Goal: Task Accomplishment & Management: Manage account settings

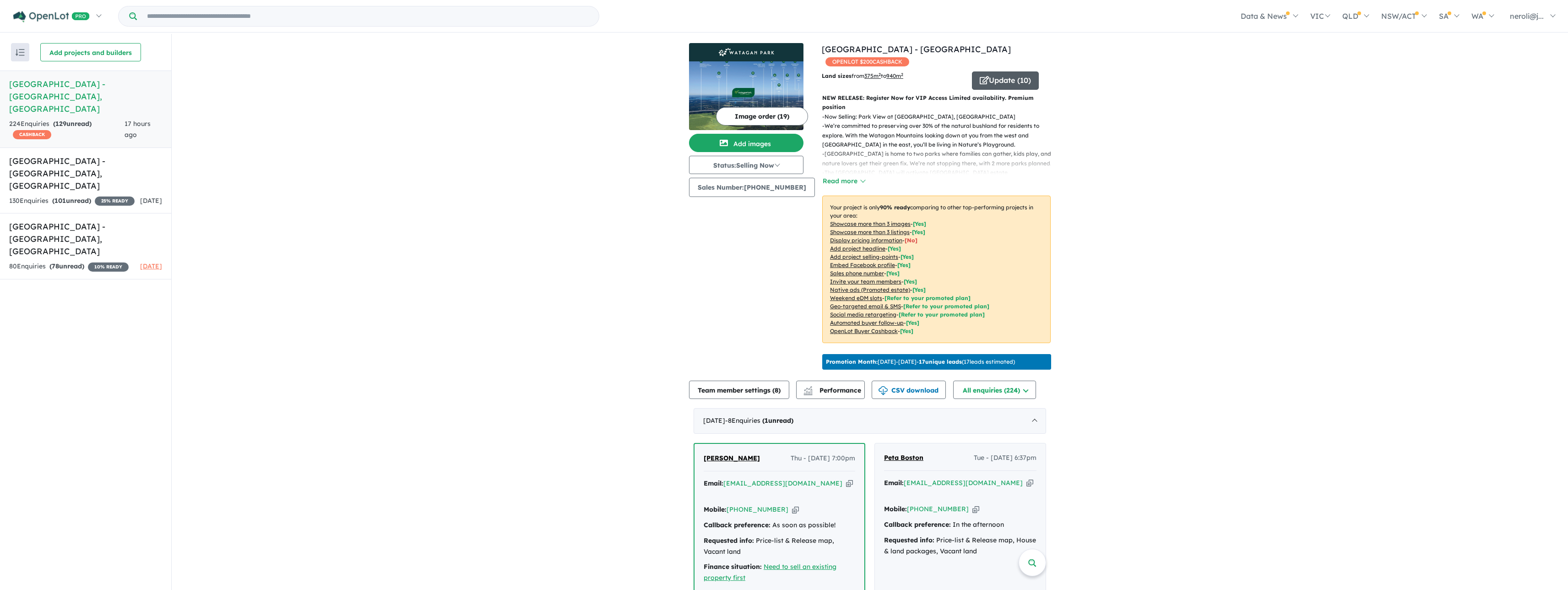
click at [999, 82] on button "Update ( 10 )" at bounding box center [1005, 80] width 67 height 18
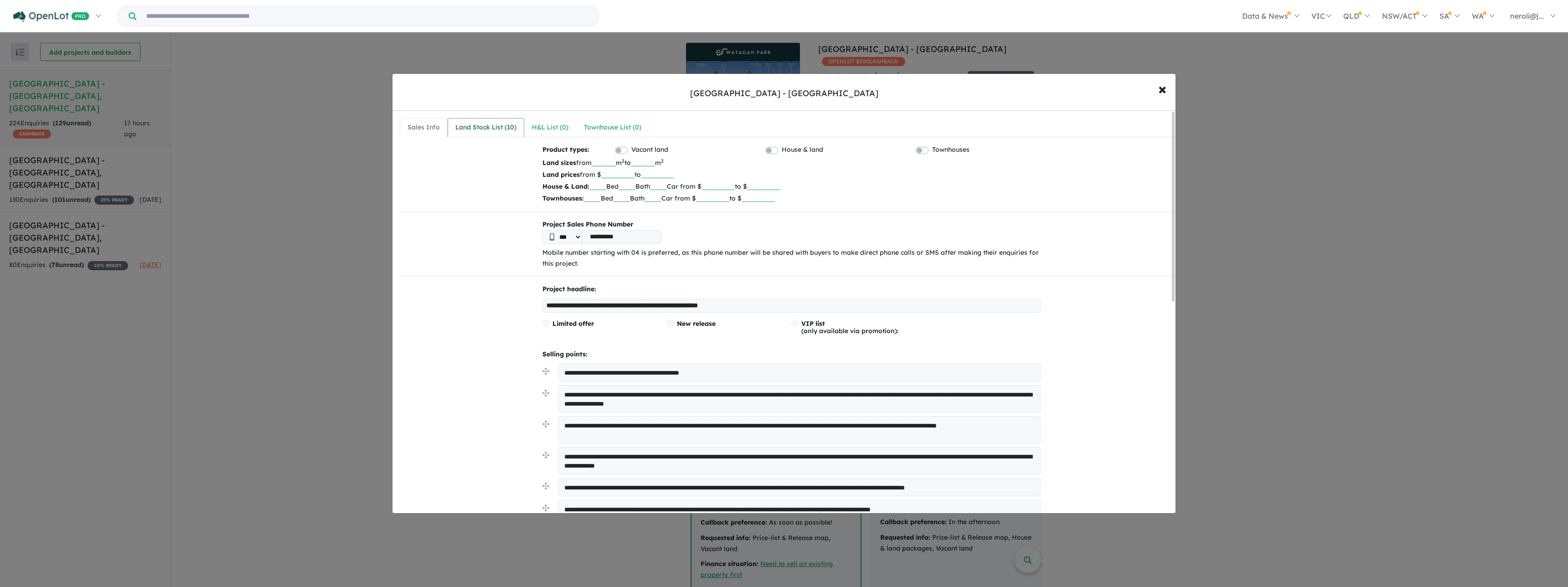
click at [510, 131] on div "Land Stock List ( 10 )" at bounding box center [486, 127] width 61 height 11
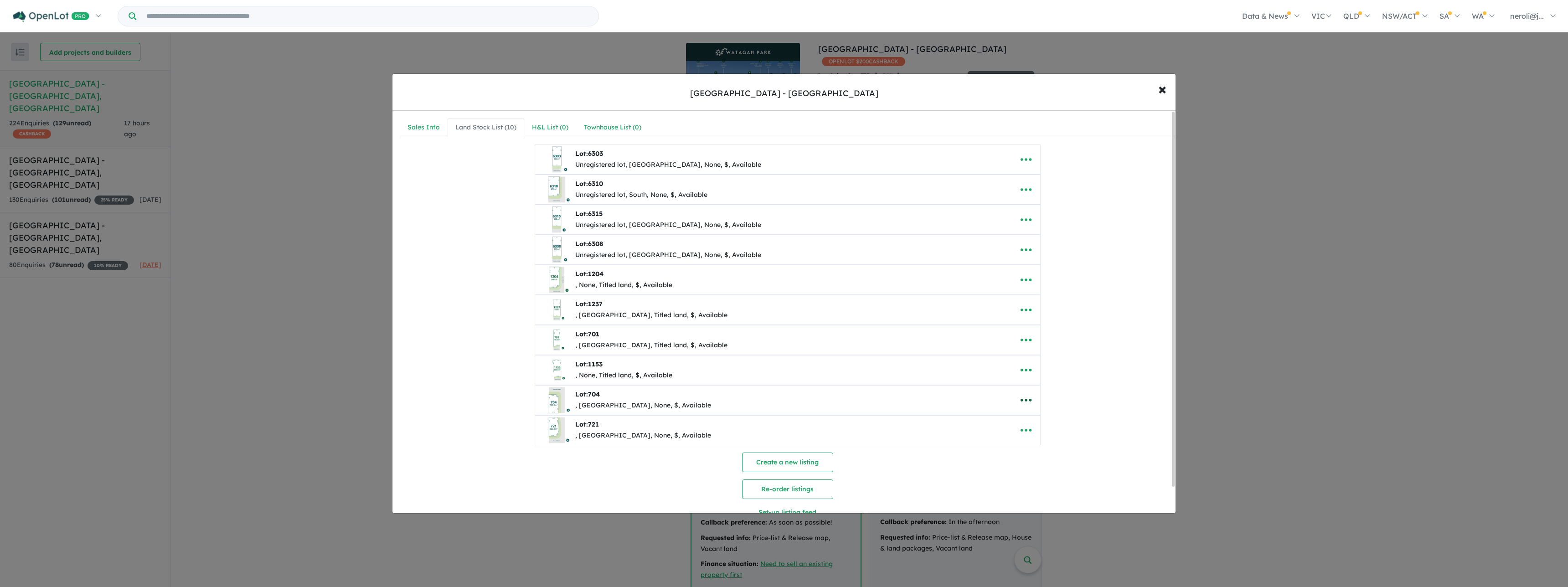
click at [1024, 400] on icon "button" at bounding box center [1026, 400] width 11 height 3
click at [1023, 400] on icon "button" at bounding box center [1026, 400] width 11 height 3
click at [1030, 279] on icon "button" at bounding box center [1026, 280] width 13 height 13
click at [1143, 243] on div "**********" at bounding box center [787, 337] width 775 height 385
click at [1026, 278] on icon "button" at bounding box center [1026, 280] width 13 height 13
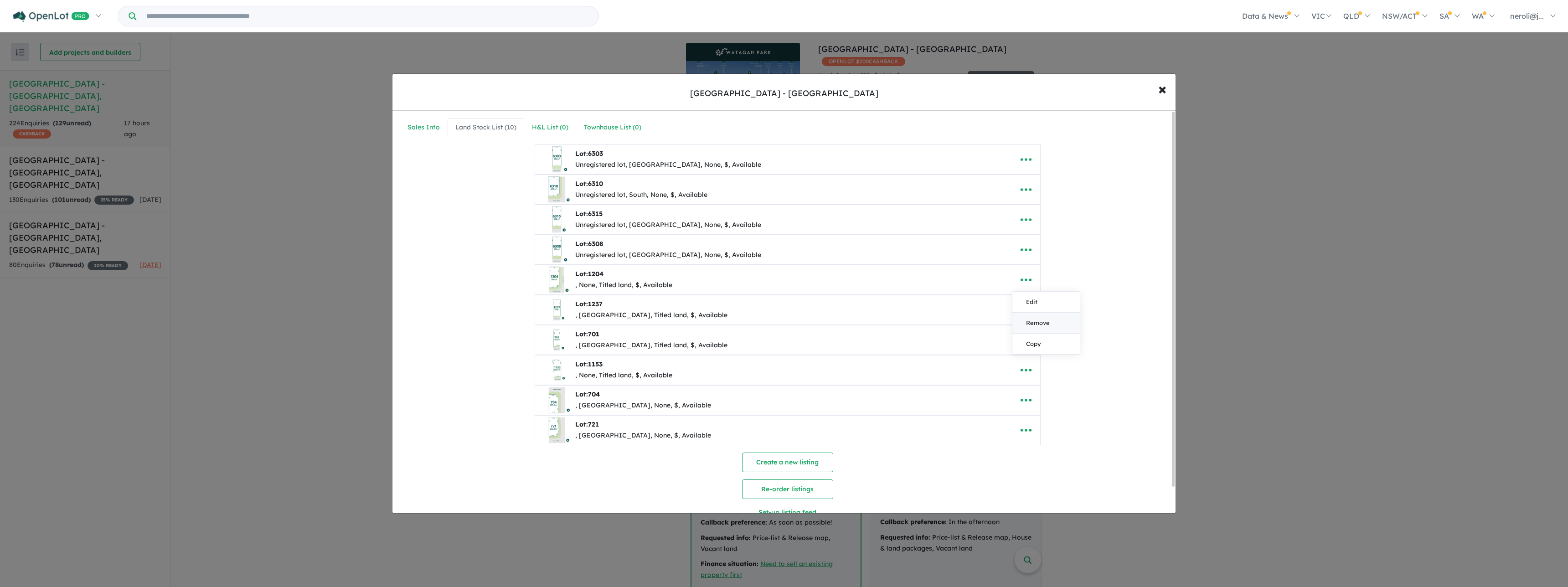
click at [1047, 317] on link "Remove" at bounding box center [1046, 323] width 67 height 21
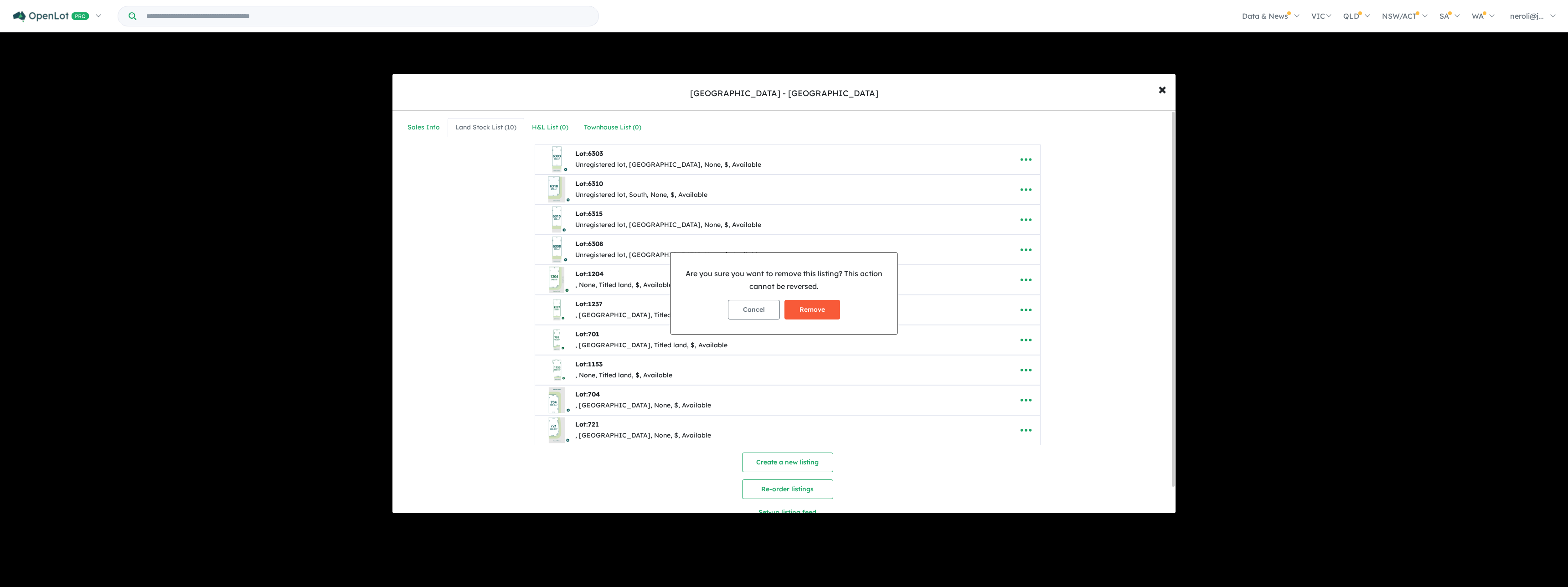
click at [805, 314] on button "Remove" at bounding box center [812, 310] width 56 height 20
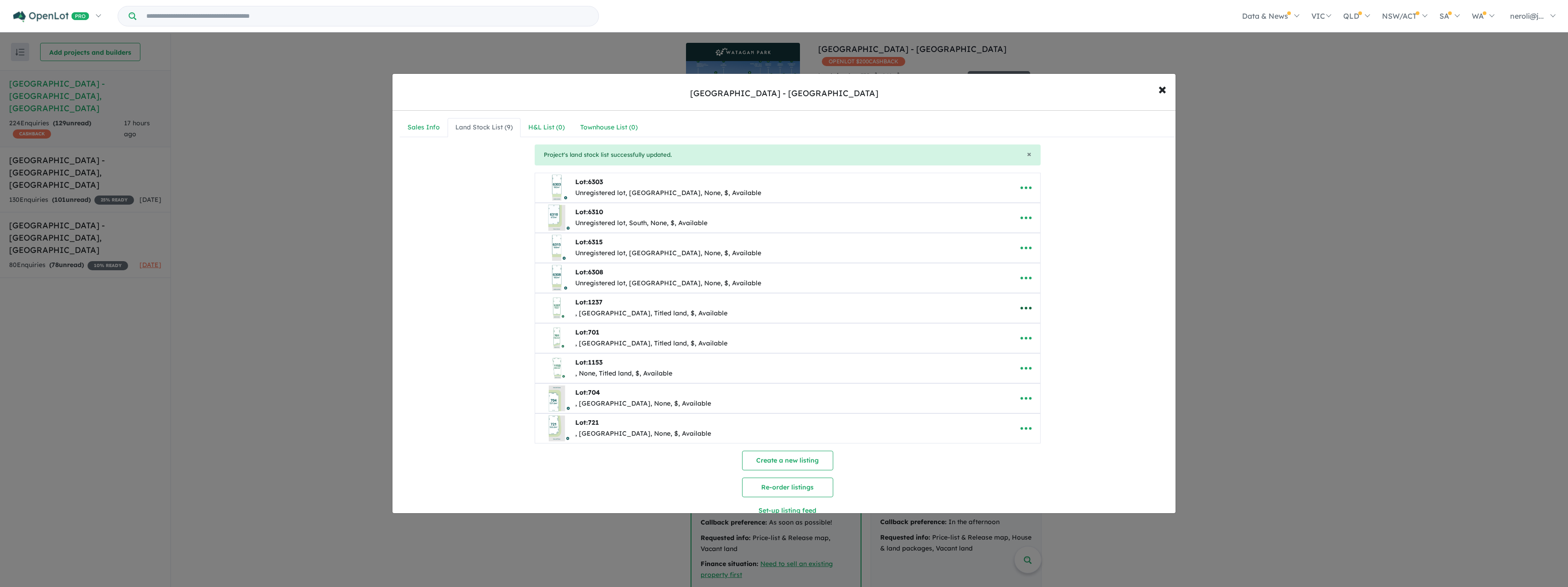
click at [1022, 307] on icon "button" at bounding box center [1026, 307] width 13 height 13
click at [1035, 349] on link "Remove" at bounding box center [1046, 350] width 67 height 21
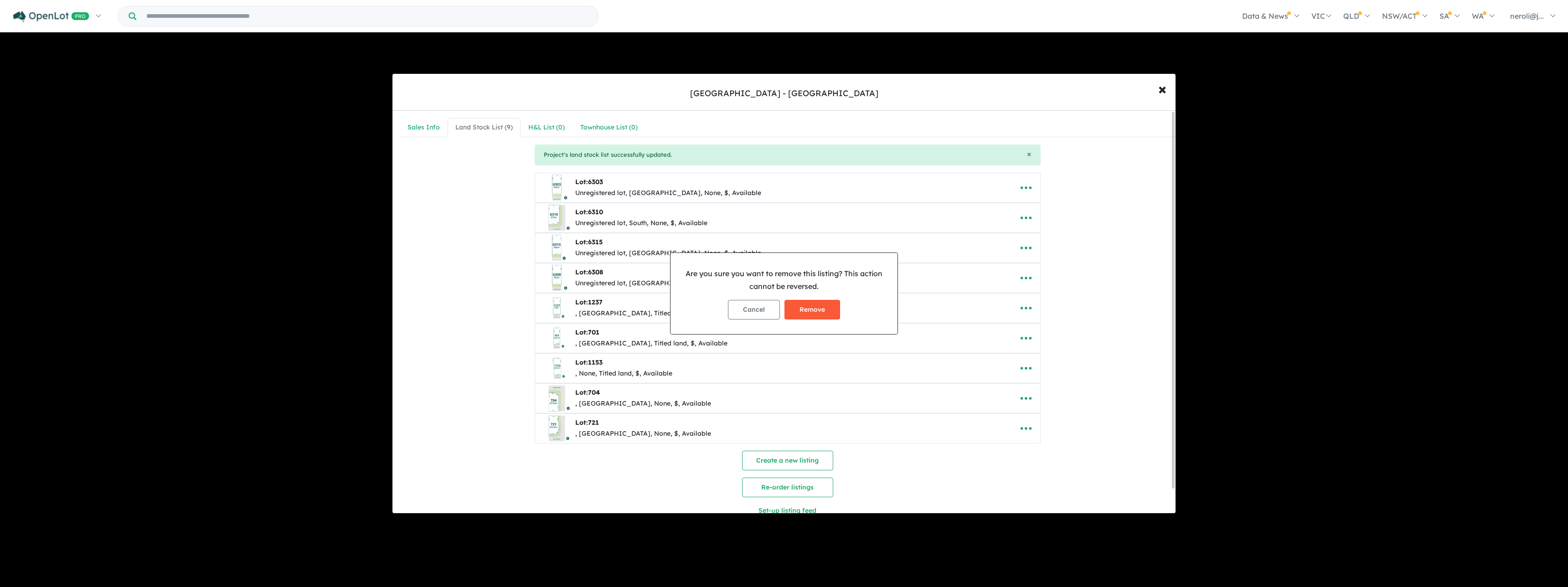
click at [812, 311] on button "Remove" at bounding box center [812, 310] width 56 height 20
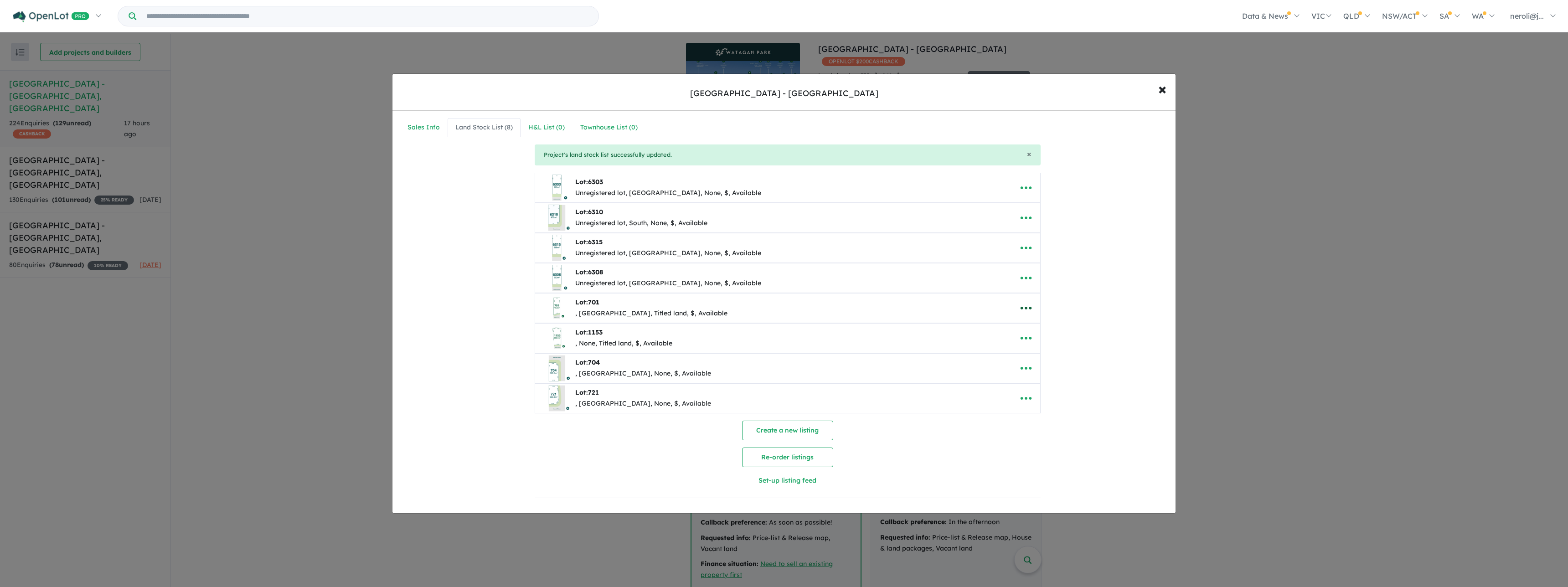
click at [1021, 305] on icon "button" at bounding box center [1026, 307] width 13 height 13
click at [1038, 353] on link "Remove" at bounding box center [1046, 350] width 67 height 21
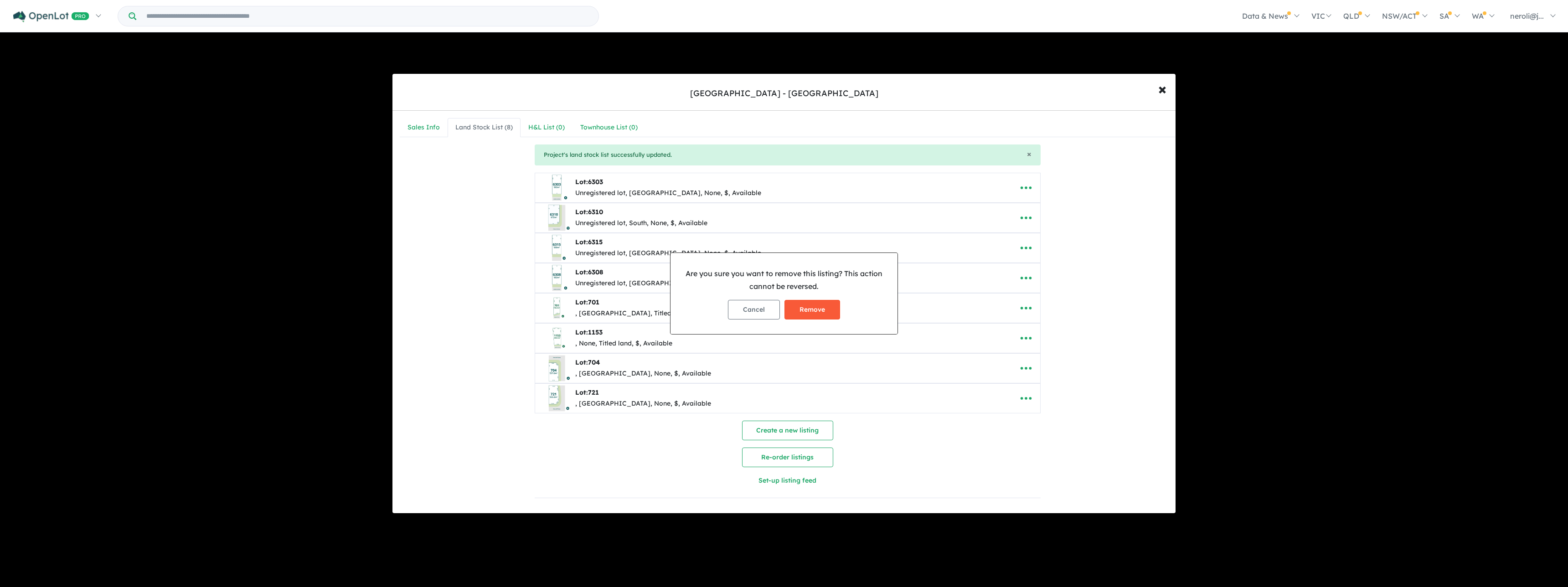
click at [827, 315] on button "Remove" at bounding box center [812, 310] width 56 height 20
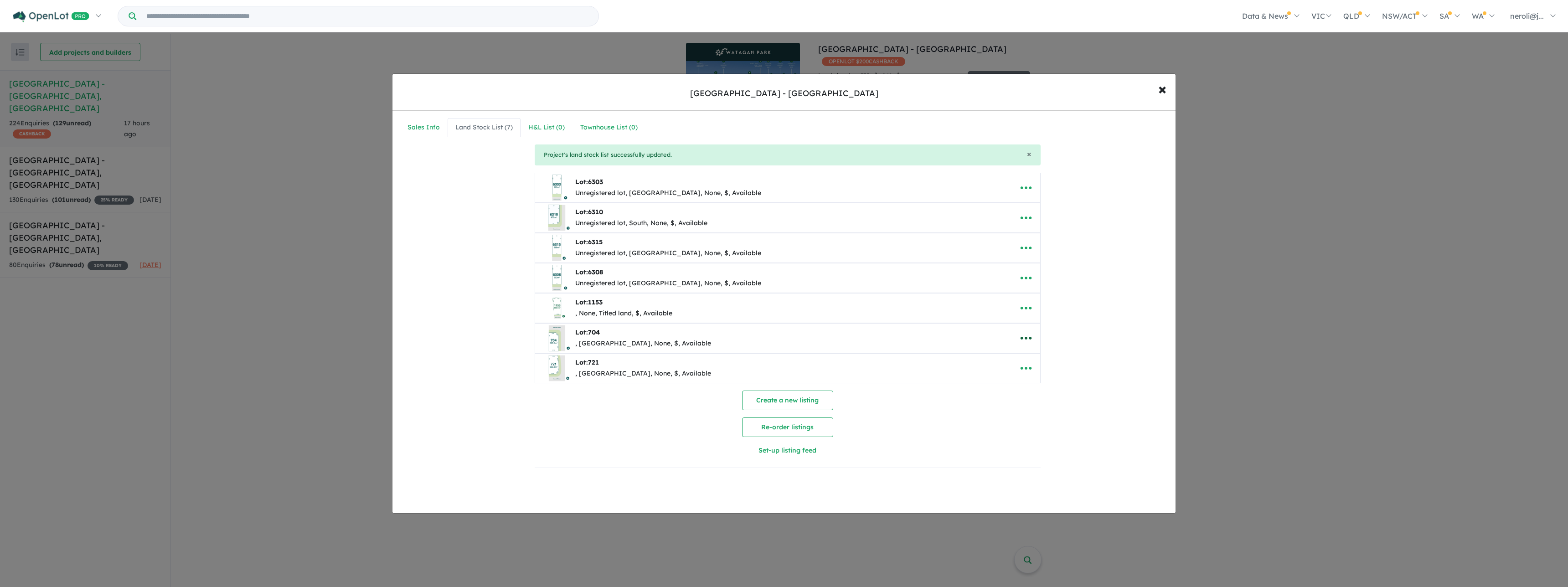
click at [1021, 334] on icon "button" at bounding box center [1026, 338] width 13 height 13
click at [1053, 378] on link "Remove" at bounding box center [1046, 381] width 67 height 21
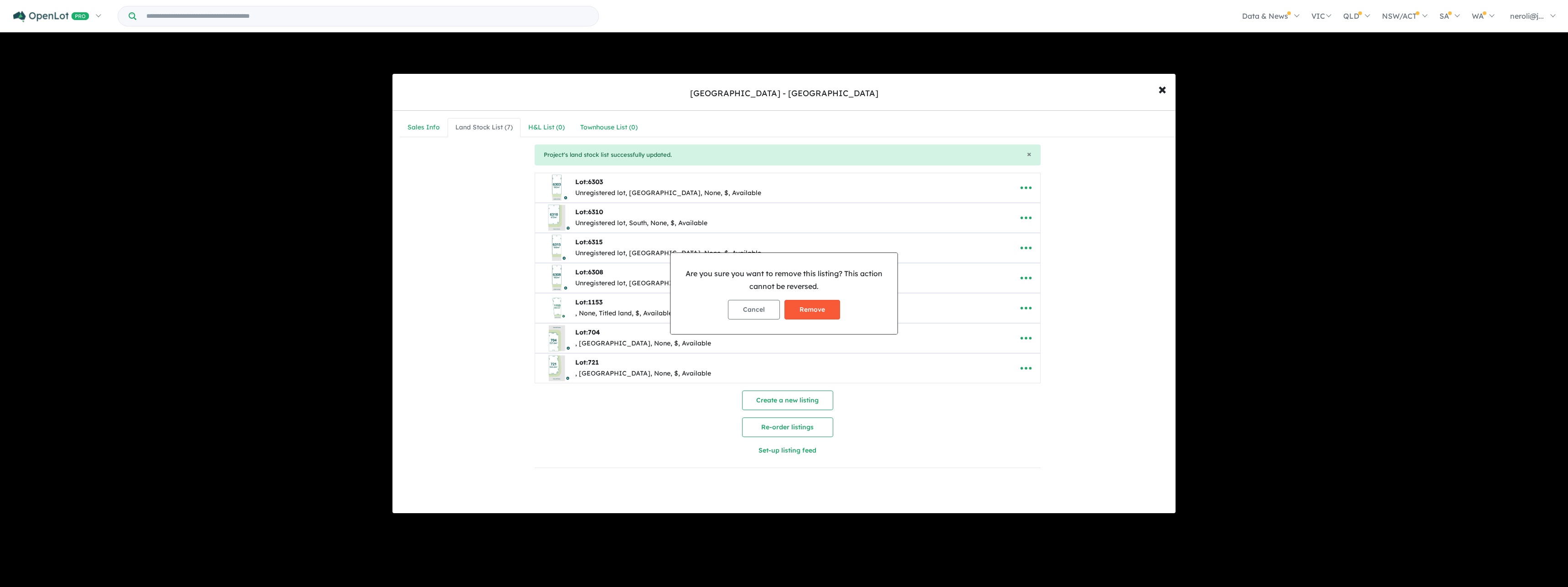
click at [826, 307] on button "Remove" at bounding box center [812, 310] width 56 height 20
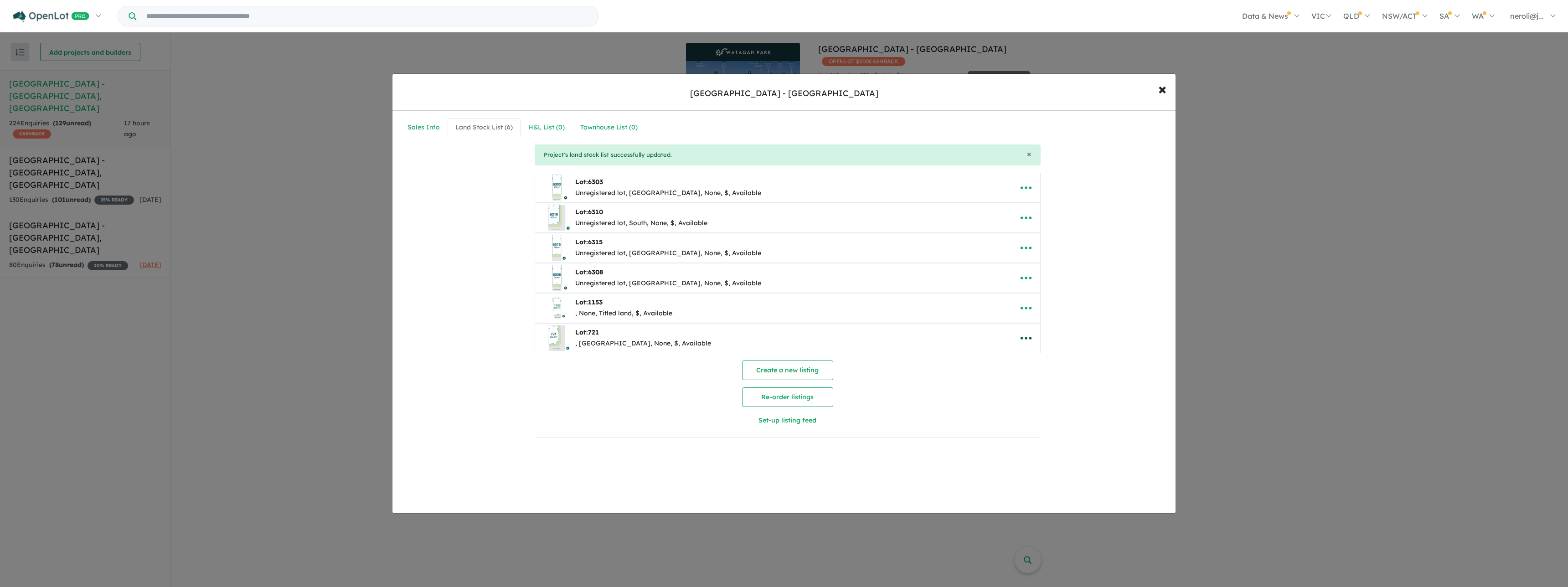
click at [1031, 334] on icon "button" at bounding box center [1026, 338] width 13 height 13
click at [1059, 378] on link "Remove" at bounding box center [1046, 381] width 67 height 21
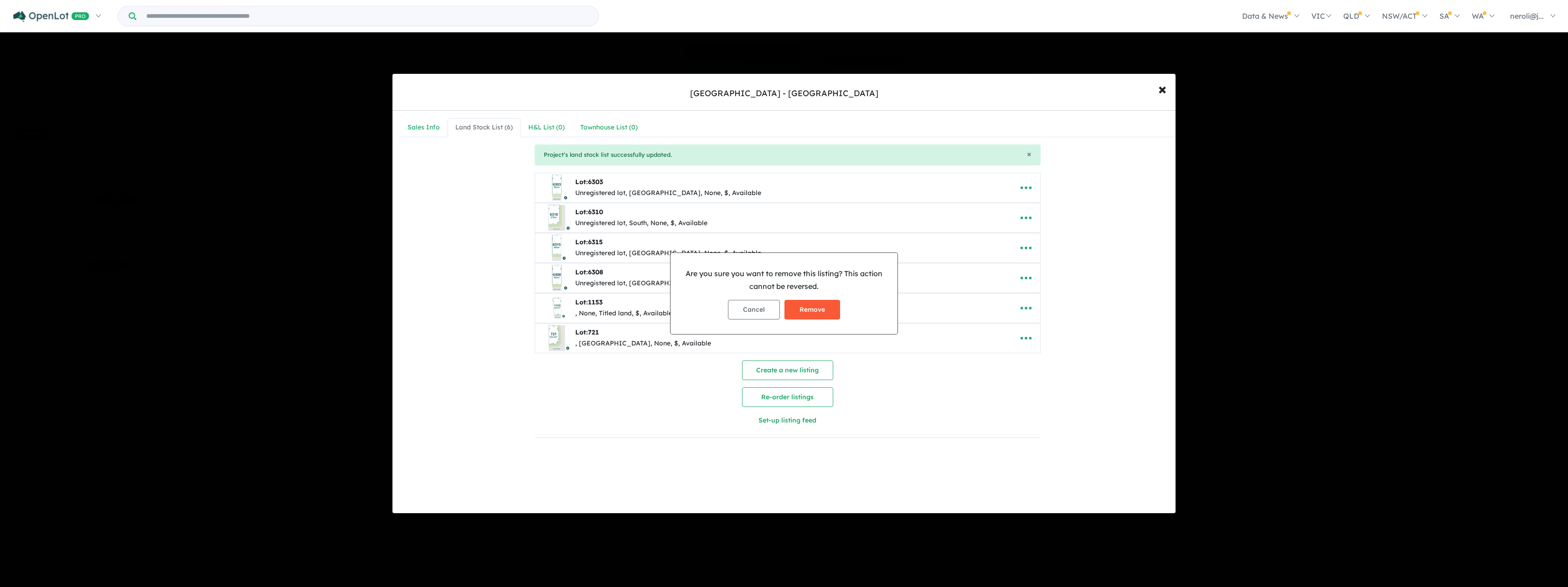
click at [812, 306] on button "Remove" at bounding box center [812, 310] width 56 height 20
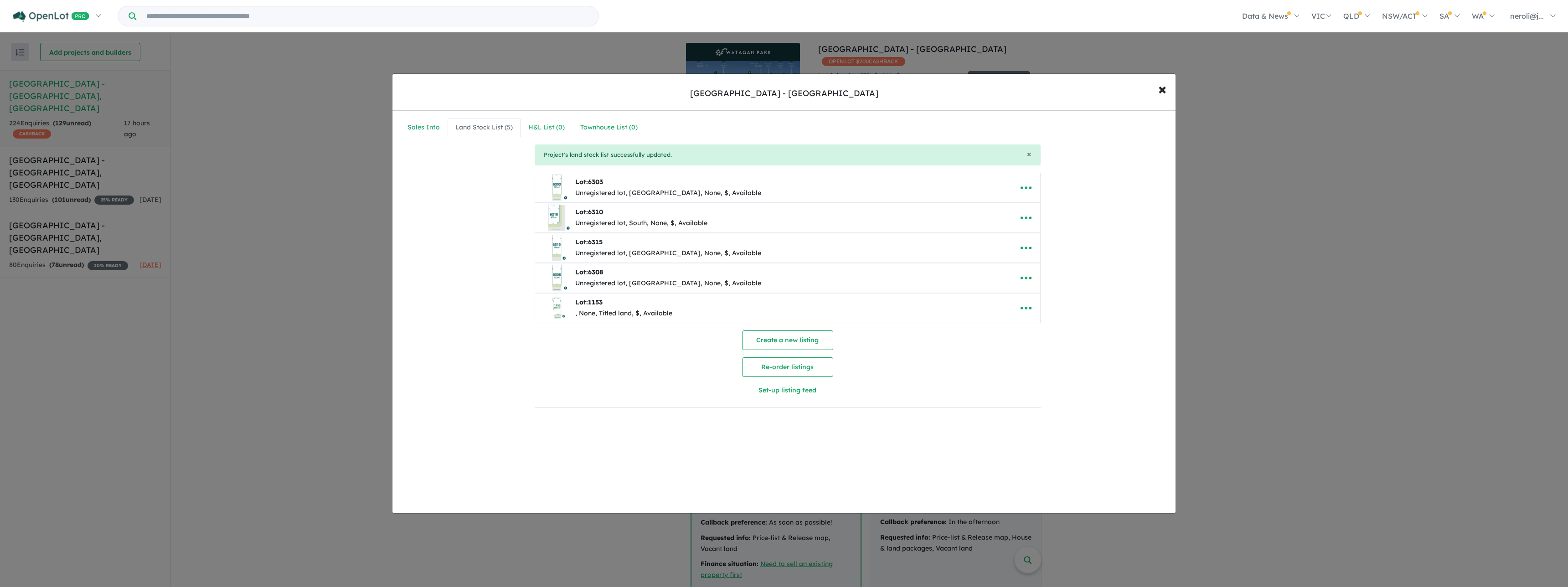
click at [591, 180] on span "6303" at bounding box center [595, 181] width 15 height 8
click at [1027, 186] on icon "button" at bounding box center [1026, 187] width 13 height 13
click at [1036, 214] on link "Edit" at bounding box center [1046, 210] width 67 height 21
select select "**********"
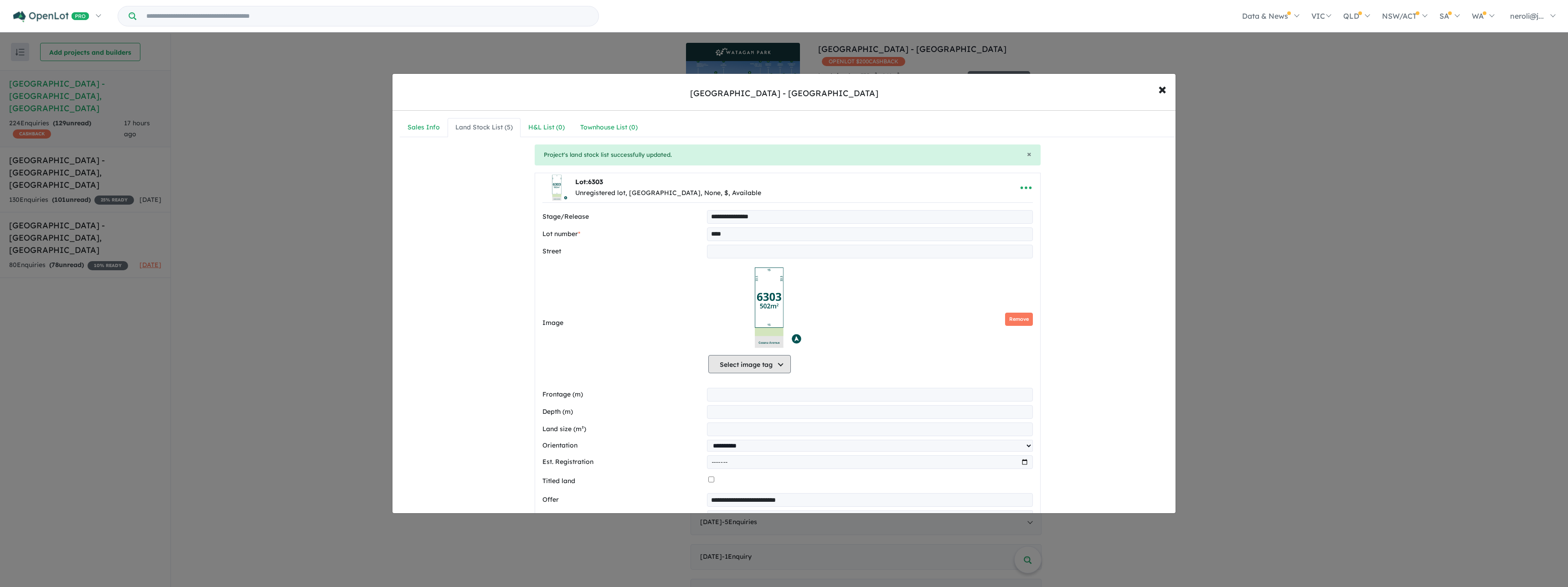
click at [755, 361] on button "Select image tag" at bounding box center [749, 364] width 82 height 18
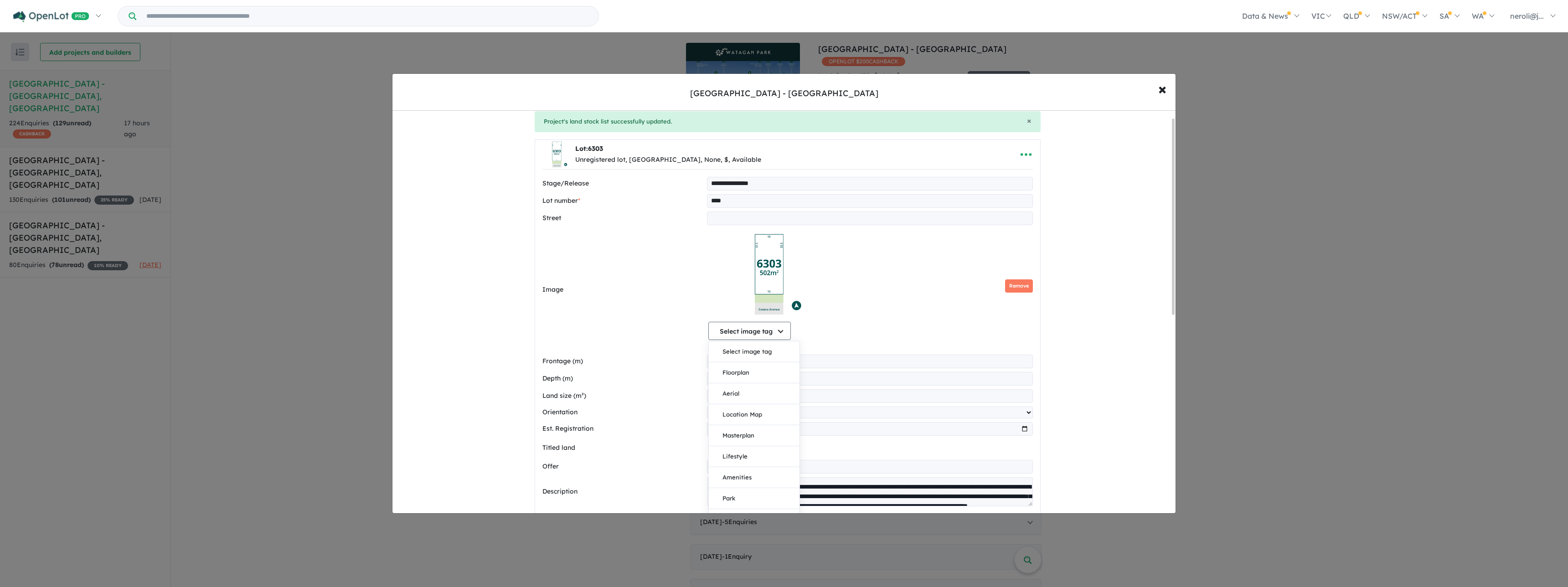
scroll to position [50, 0]
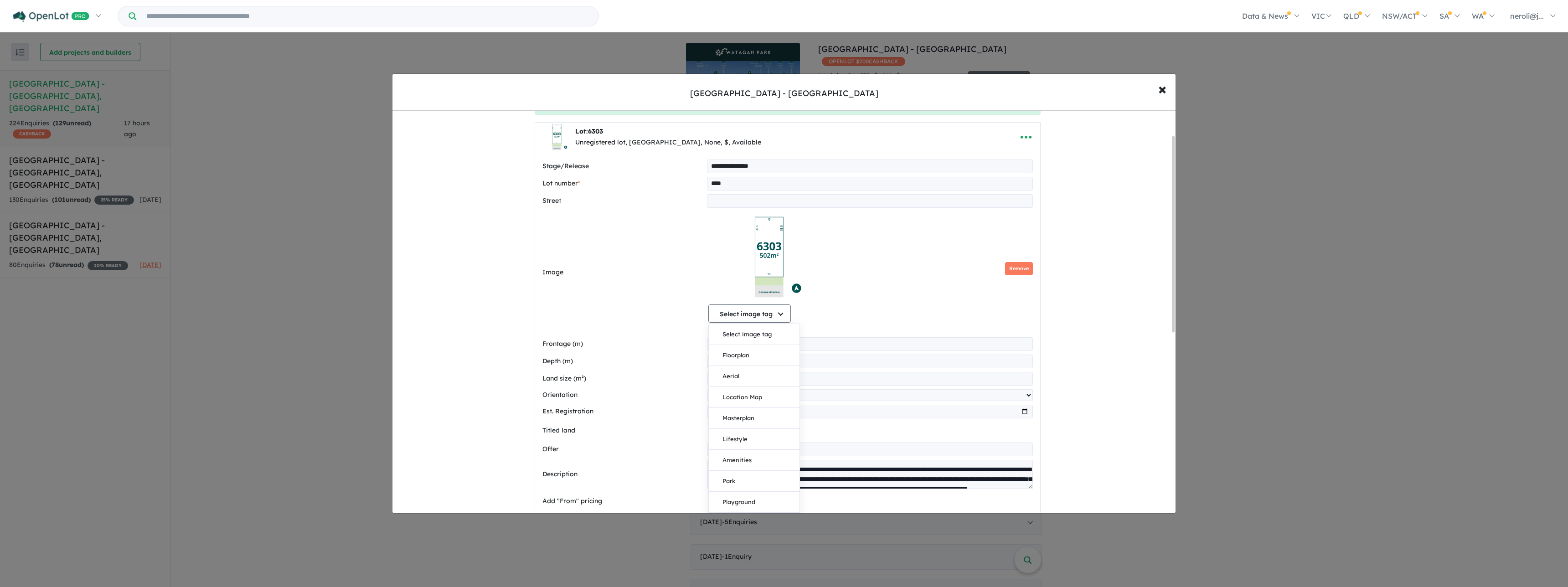
click at [873, 304] on div "Select image tag Select image tag Floorplan Aerial Location Map Masterplan Life…" at bounding box center [871, 269] width 325 height 115
click at [777, 306] on button "Select image tag" at bounding box center [749, 314] width 82 height 18
click at [871, 258] on div "Select image tag Select image tag Floorplan Aerial Location Map Masterplan Life…" at bounding box center [871, 269] width 325 height 115
click at [767, 310] on button "Select image tag" at bounding box center [749, 314] width 82 height 18
click at [886, 255] on div "Select image tag Select image tag Floorplan Aerial Location Map Masterplan Life…" at bounding box center [871, 269] width 325 height 115
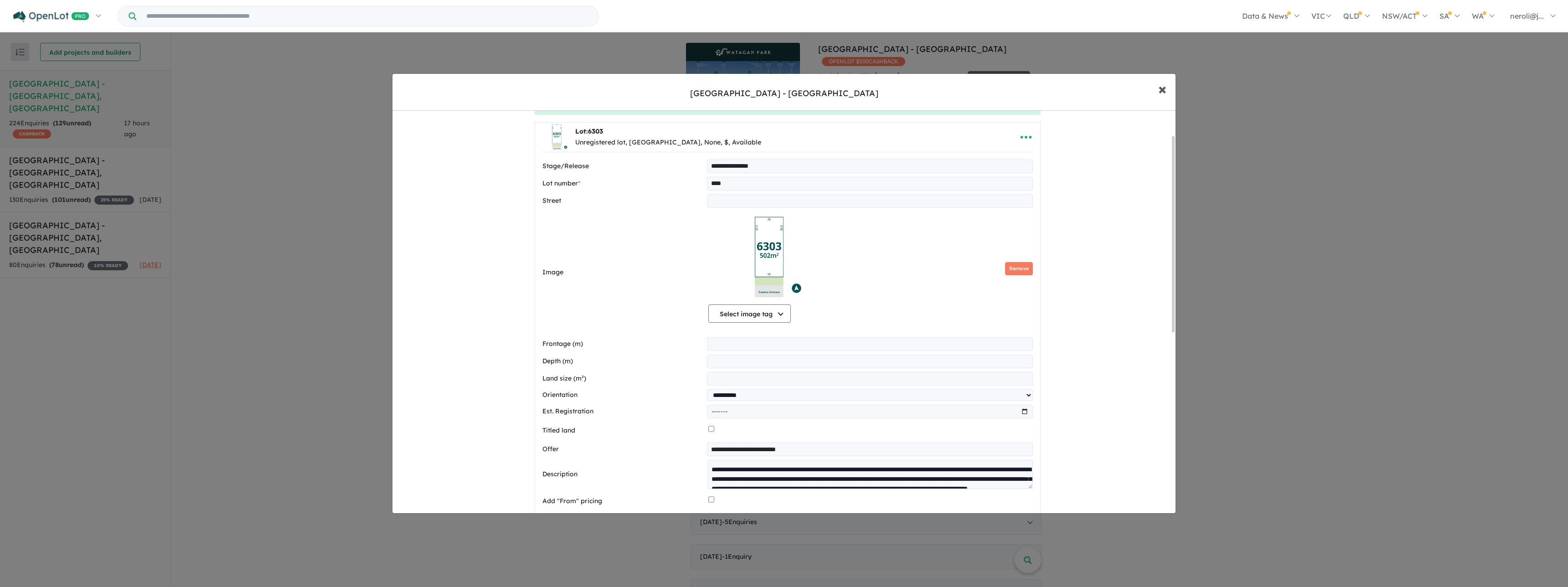
click at [1158, 86] on span "×" at bounding box center [1162, 89] width 8 height 20
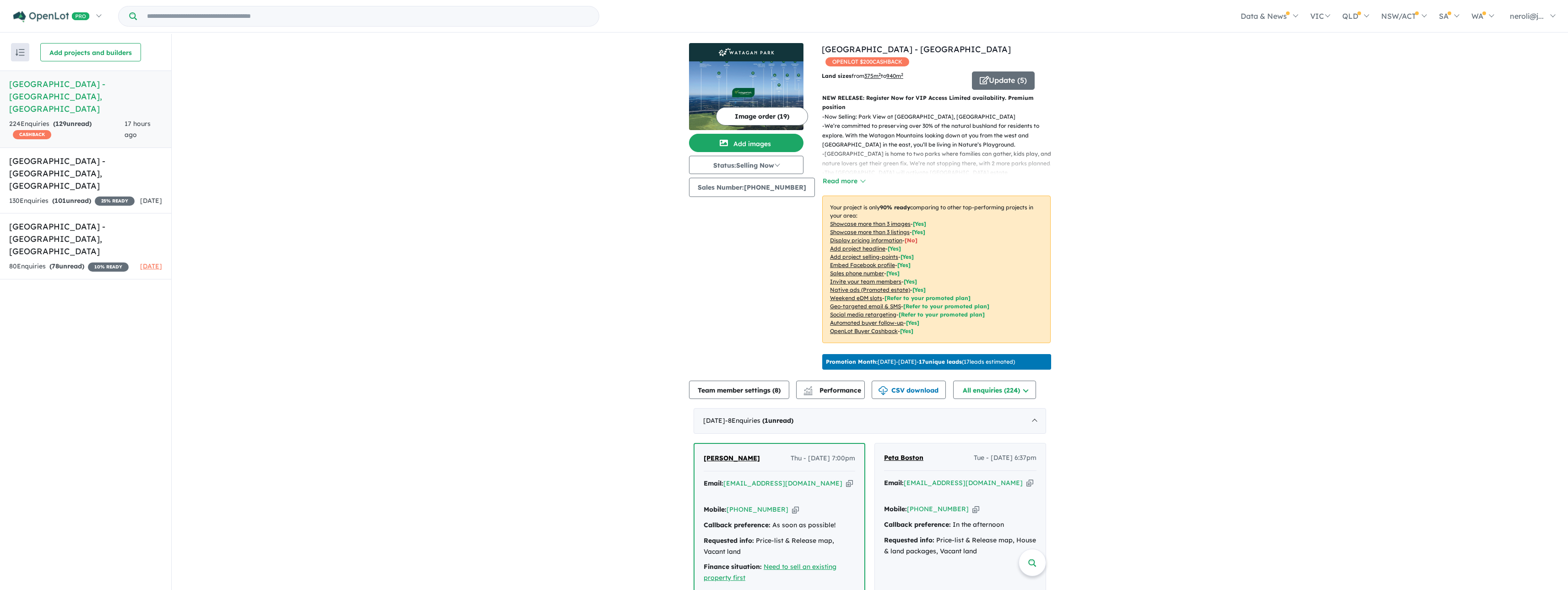
click at [727, 119] on button "Image order ( 19 )" at bounding box center [761, 116] width 92 height 18
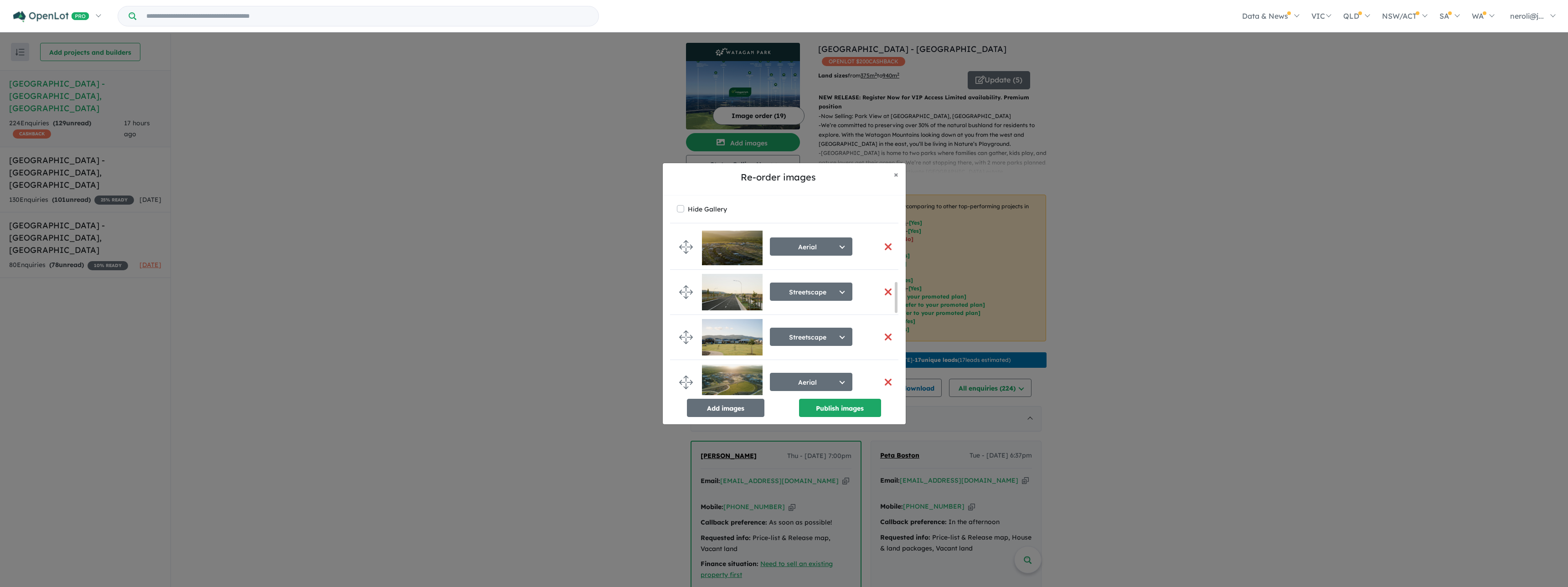
scroll to position [277, 0]
click at [883, 290] on button "button" at bounding box center [888, 291] width 19 height 20
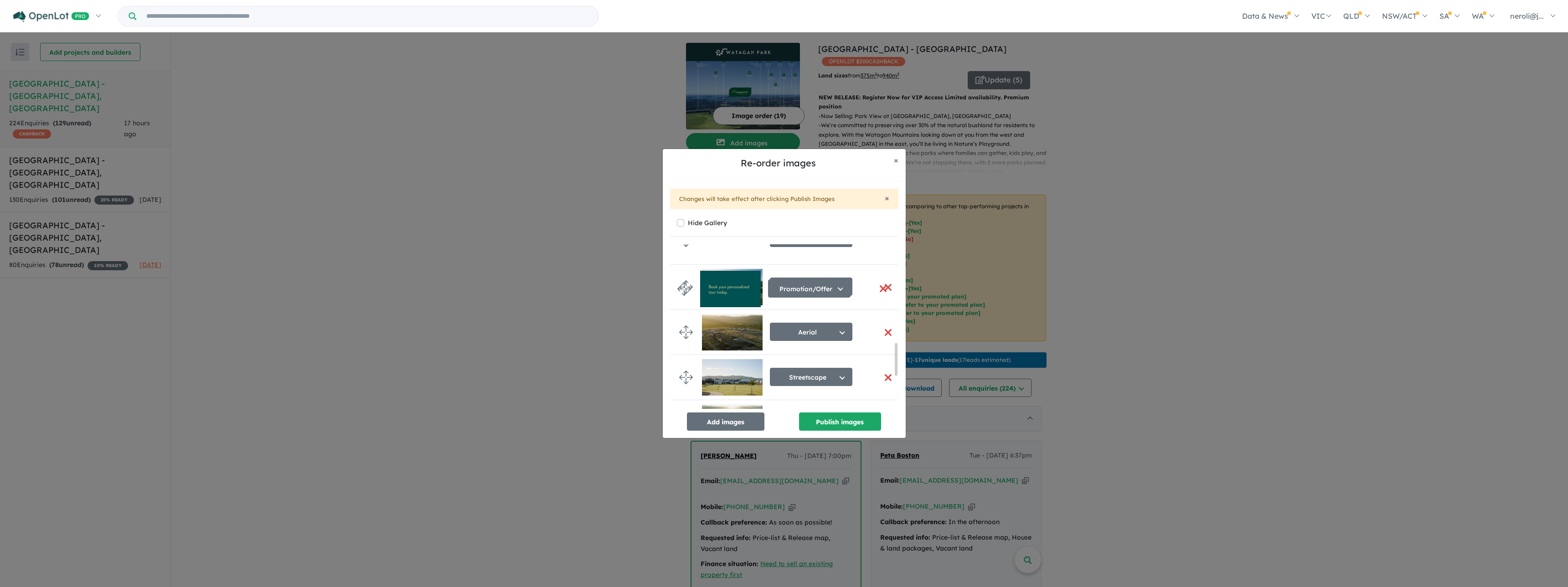
scroll to position [223, 0]
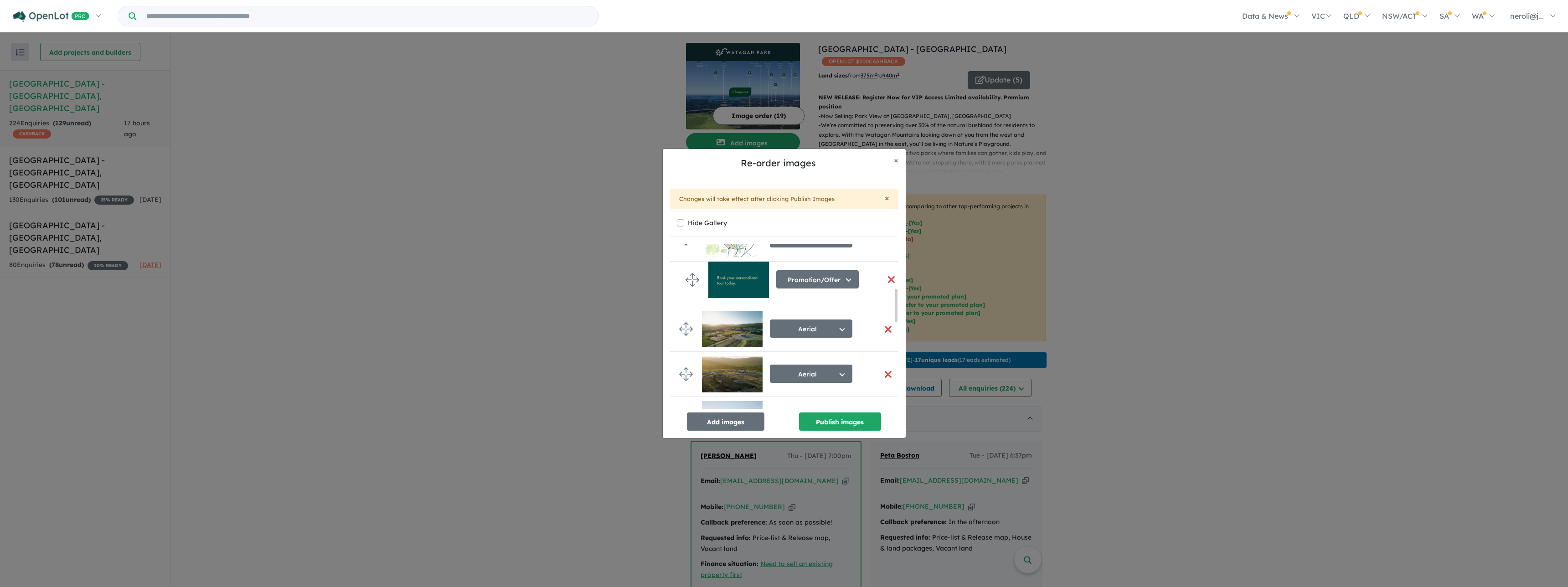
drag, startPoint x: 684, startPoint y: 315, endPoint x: 686, endPoint y: 281, distance: 34.1
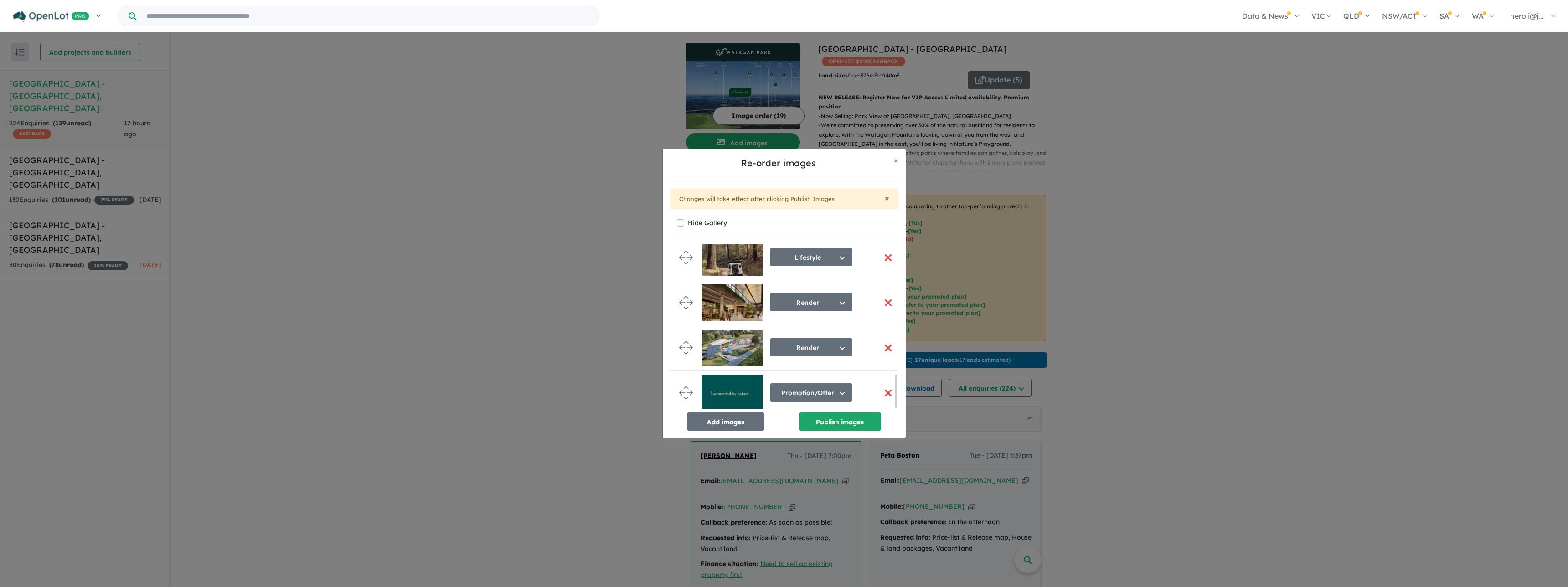
scroll to position [659, 0]
click at [887, 345] on button "button" at bounding box center [888, 348] width 19 height 20
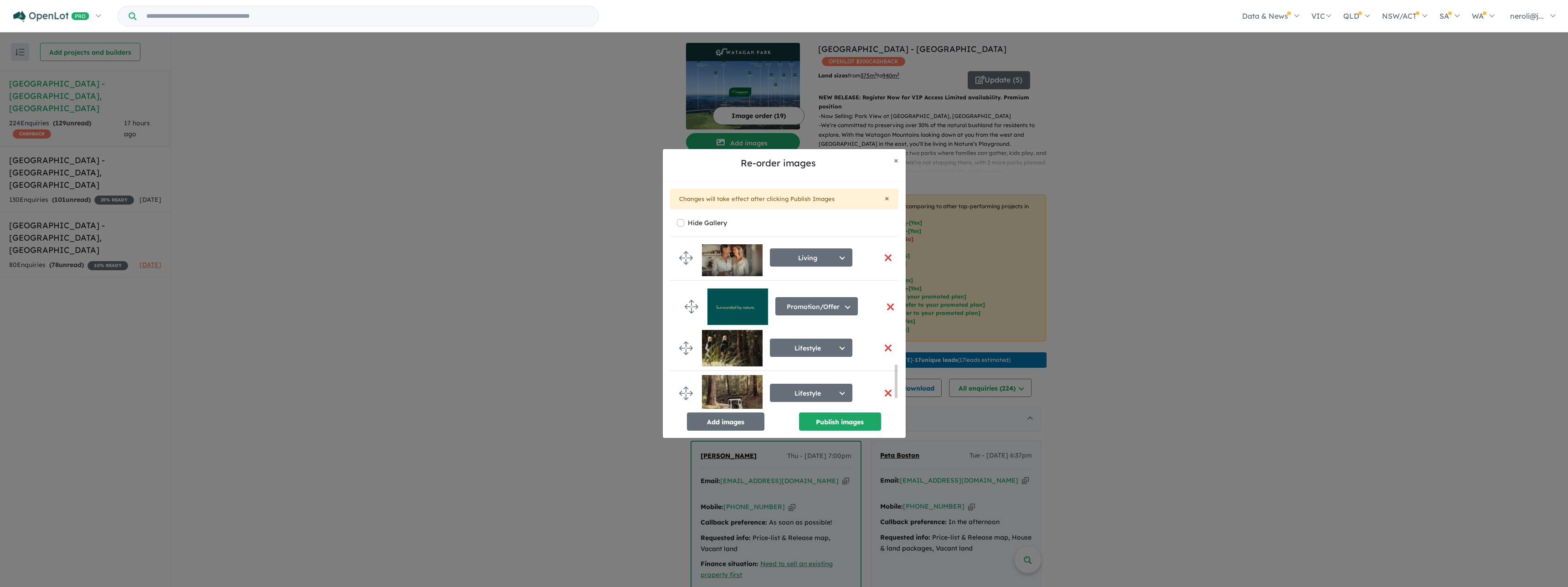
drag, startPoint x: 691, startPoint y: 391, endPoint x: 697, endPoint y: 307, distance: 84.2
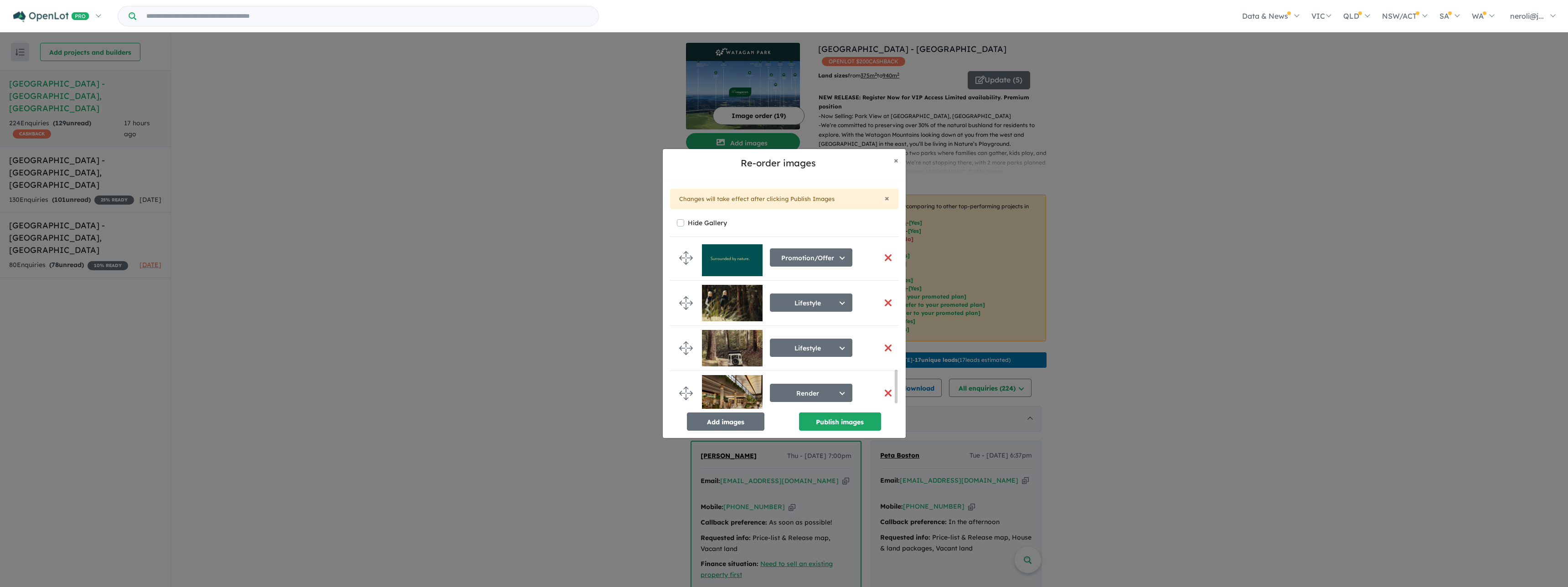
scroll to position [643, 0]
drag, startPoint x: 685, startPoint y: 252, endPoint x: 689, endPoint y: 347, distance: 95.1
drag, startPoint x: 684, startPoint y: 348, endPoint x: 681, endPoint y: 295, distance: 53.1
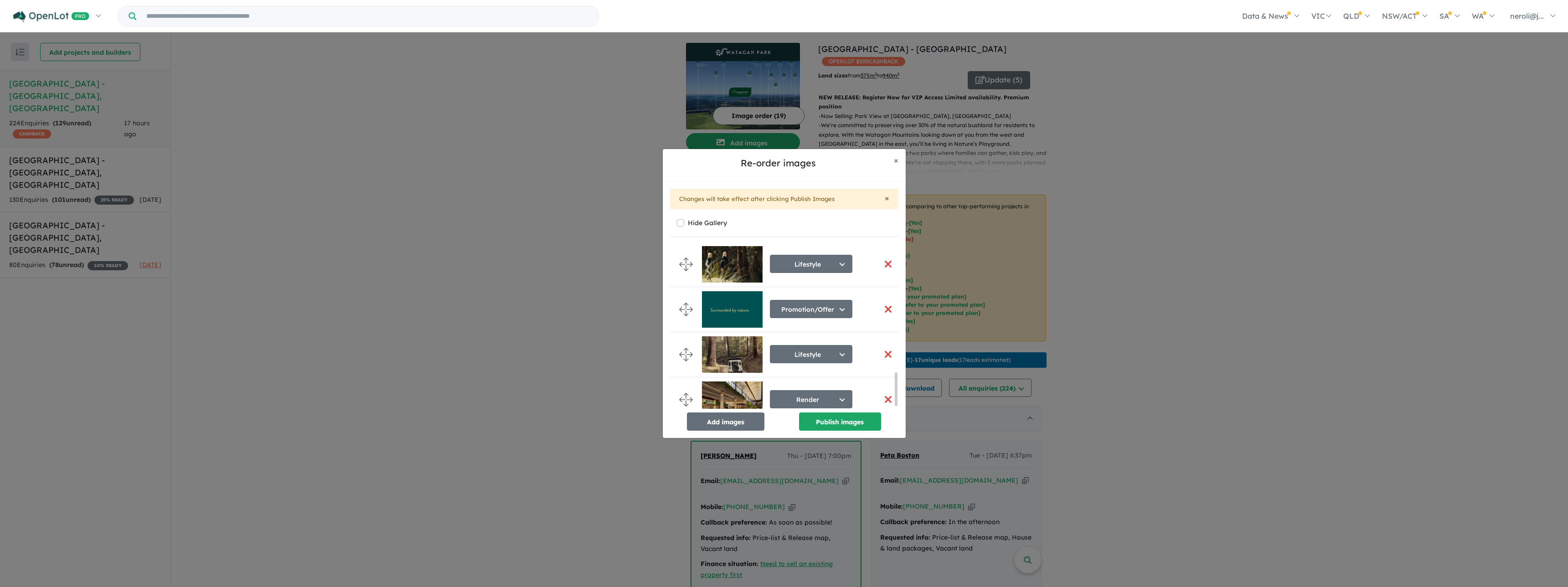
scroll to position [647, 0]
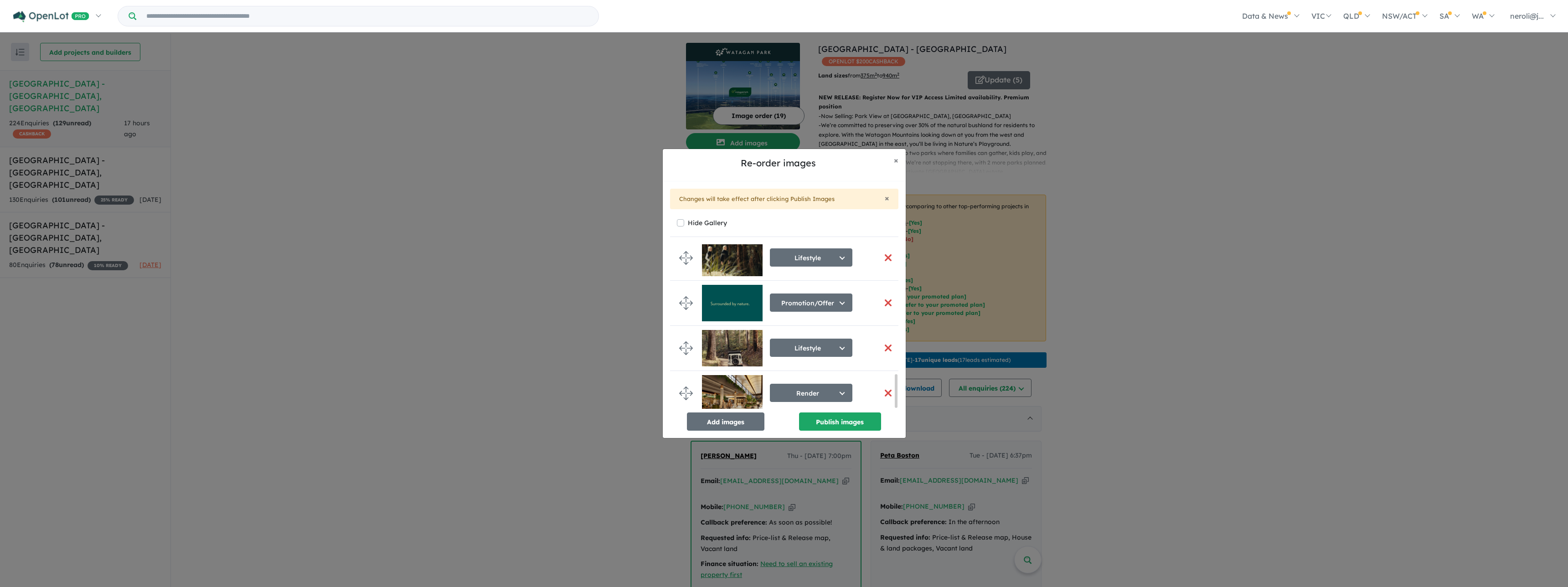
drag, startPoint x: 690, startPoint y: 316, endPoint x: 684, endPoint y: 318, distance: 6.3
click at [684, 318] on li "Promotion/Offer Select image tag Aerial Location Map Masterplan Lifestyle Ameni…" at bounding box center [788, 303] width 235 height 45
drag, startPoint x: 684, startPoint y: 306, endPoint x: 688, endPoint y: 342, distance: 36.2
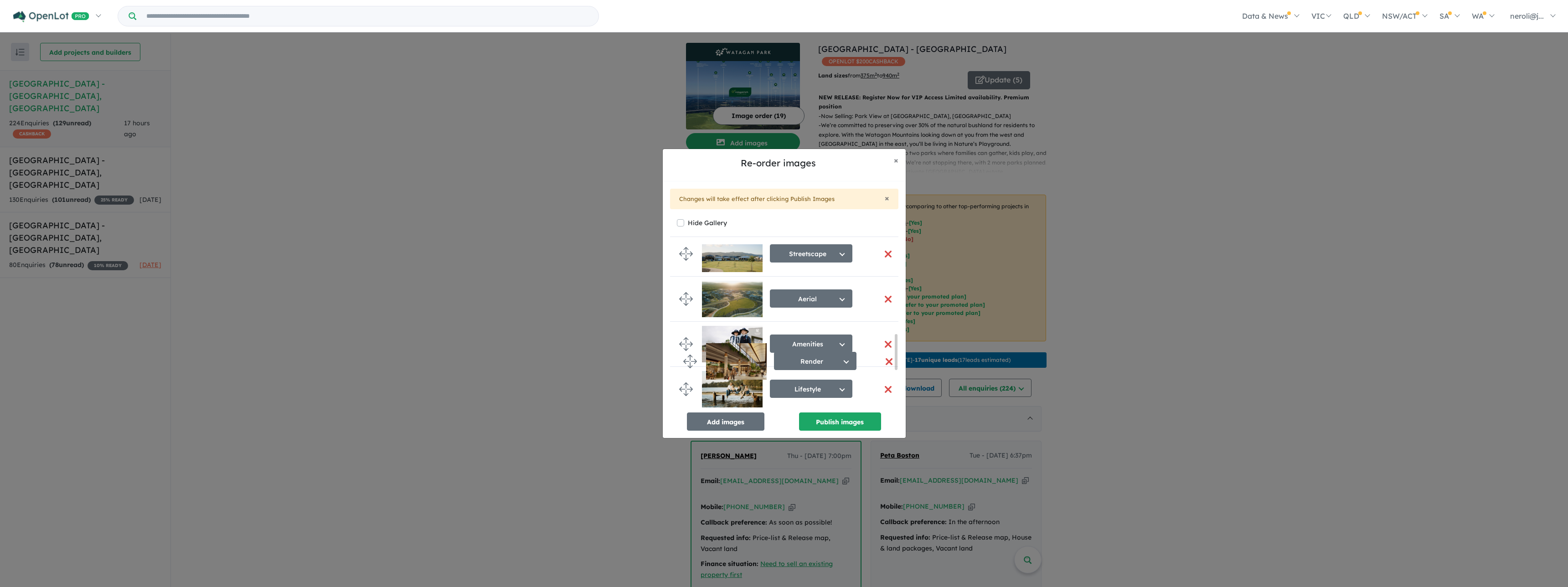
scroll to position [421, 0]
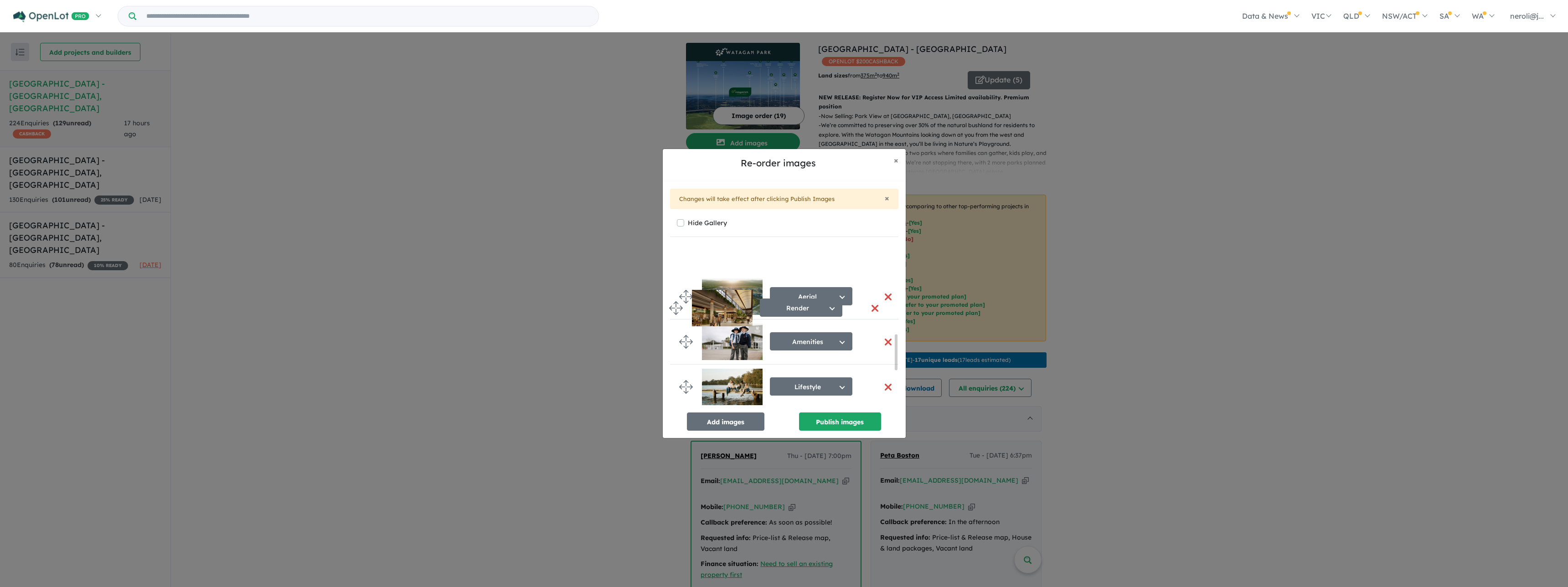
drag, startPoint x: 683, startPoint y: 393, endPoint x: 673, endPoint y: 308, distance: 85.6
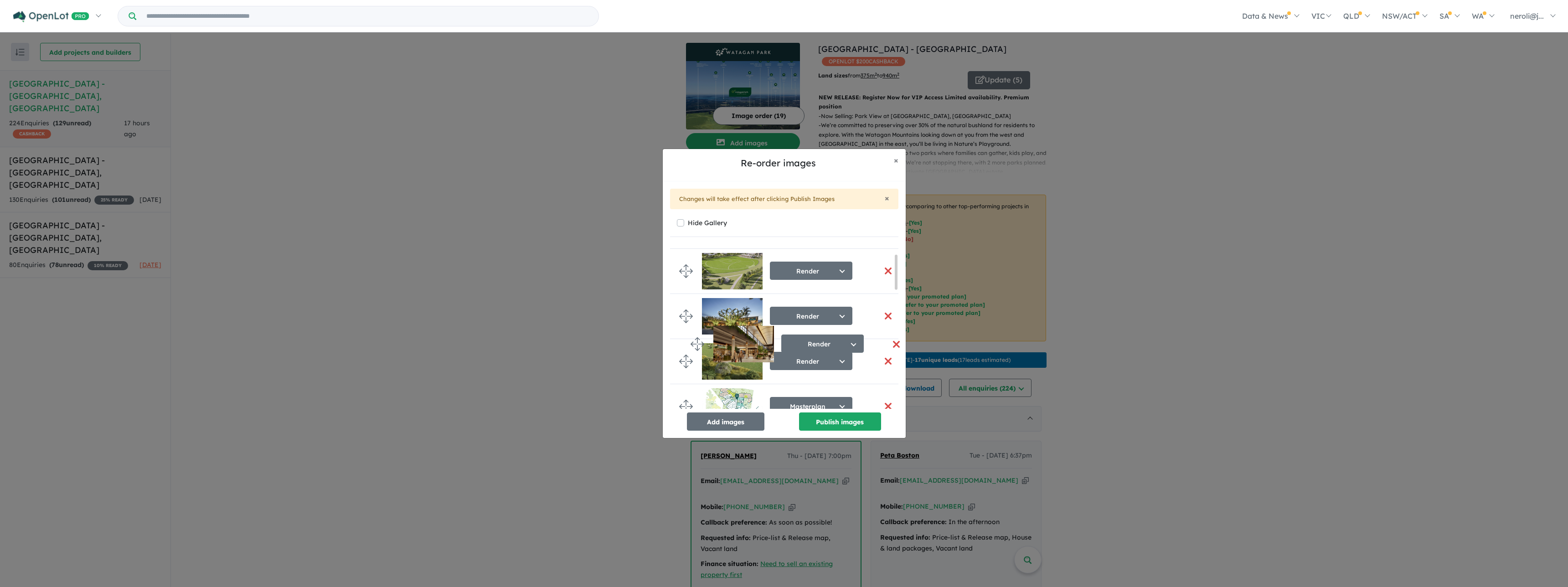
scroll to position [47, 0]
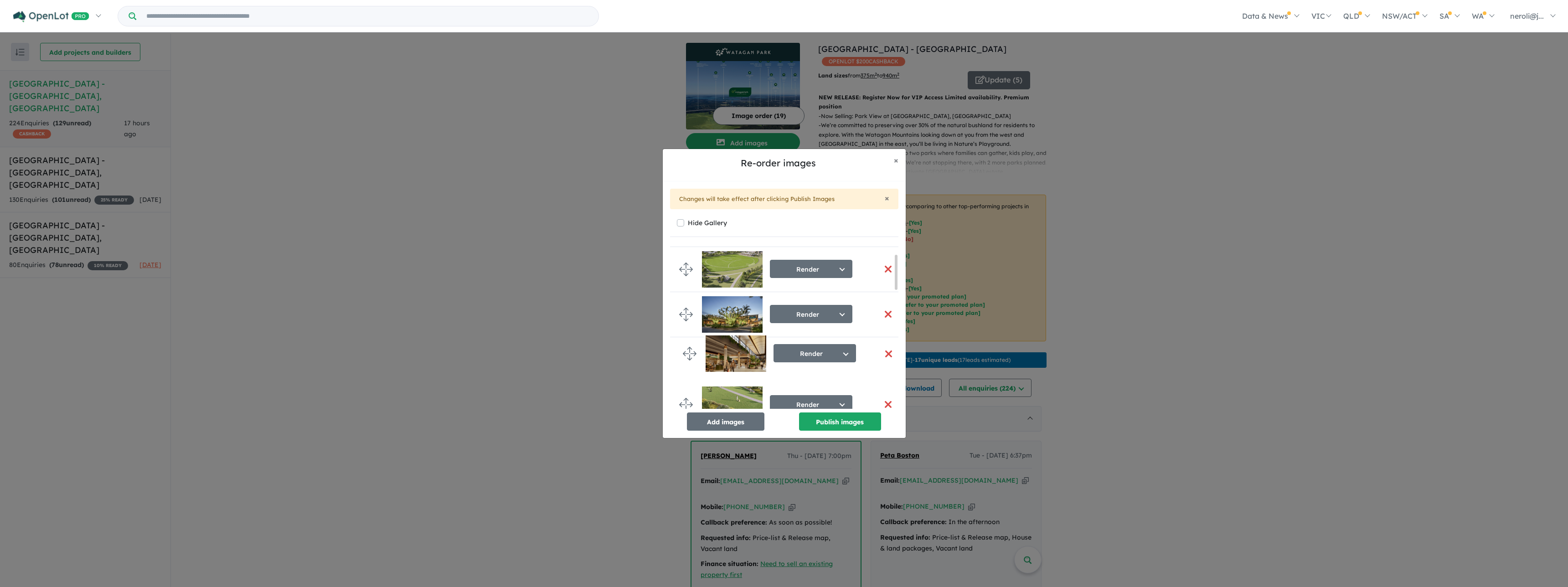
drag, startPoint x: 687, startPoint y: 278, endPoint x: 690, endPoint y: 349, distance: 71.1
click at [830, 419] on button "Publish images" at bounding box center [841, 421] width 82 height 18
